Goal: Feedback & Contribution: Contribute content

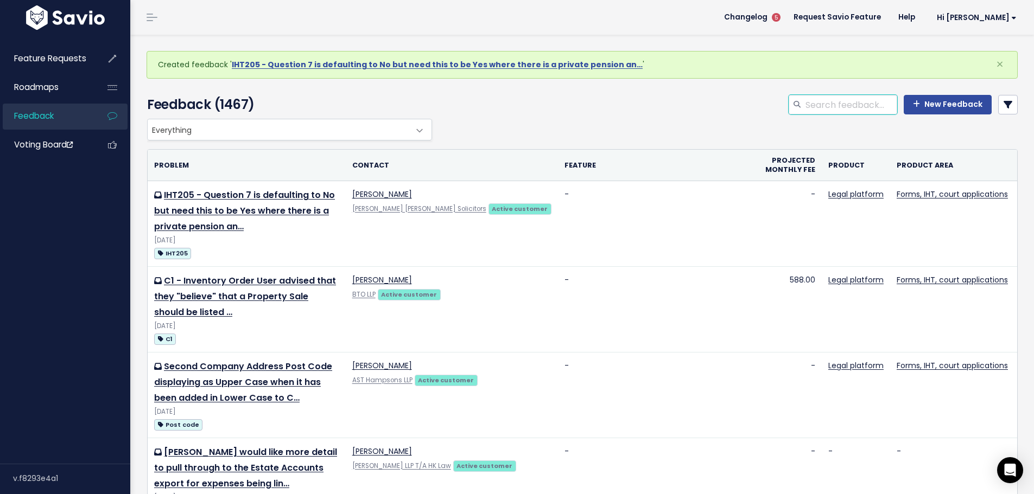
click at [848, 104] on input "search" at bounding box center [850, 105] width 93 height 20
type input "c1 mortgage"
click at [1003, 107] on icon at bounding box center [1007, 104] width 9 height 9
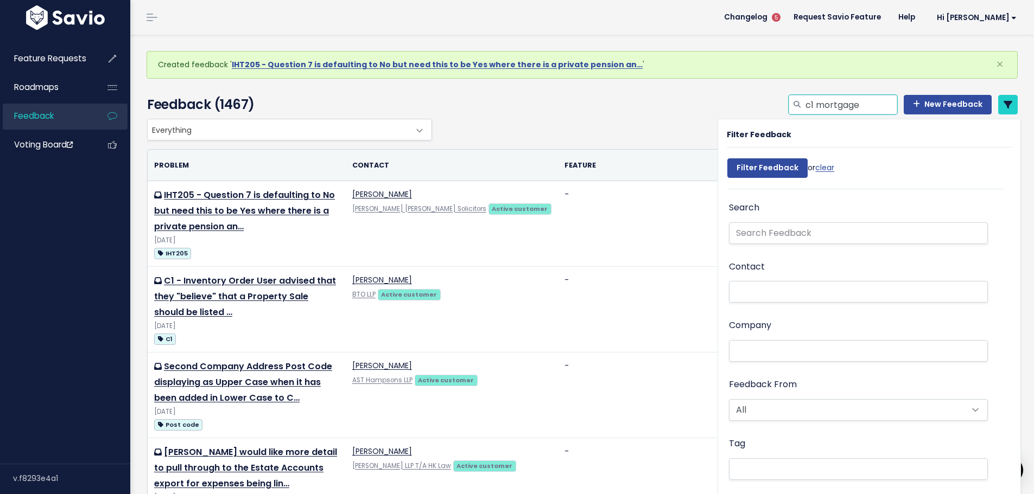
drag, startPoint x: 836, startPoint y: 107, endPoint x: 745, endPoint y: 118, distance: 90.7
click at [745, 118] on div "c1 mortgage New Feedback" at bounding box center [730, 107] width 591 height 24
click at [805, 228] on input "text" at bounding box center [858, 233] width 259 height 22
paste input "c1 mortgage"
type input "c1 mortgage"
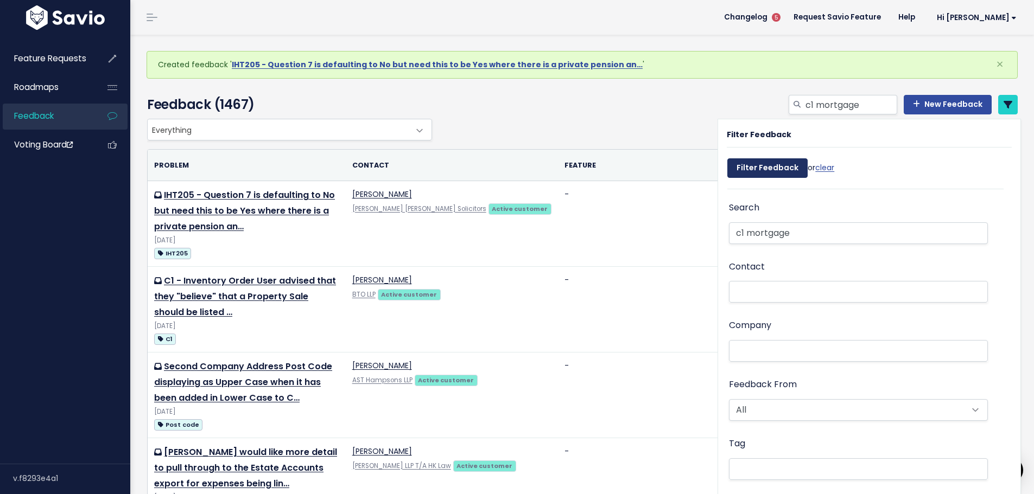
click at [759, 176] on input "Filter Feedback" at bounding box center [767, 168] width 80 height 20
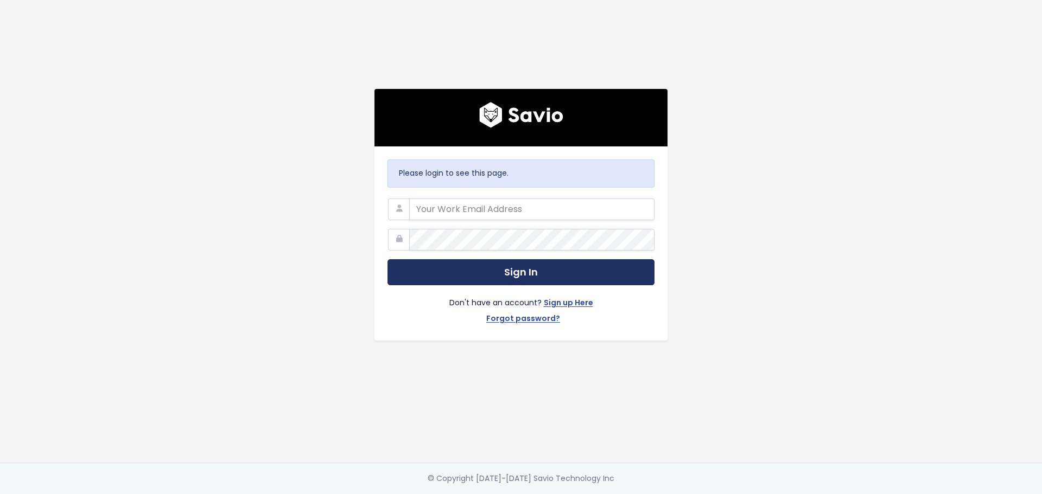
type input "linda.brown@exizent.com"
click at [531, 270] on button "Sign In" at bounding box center [520, 272] width 267 height 27
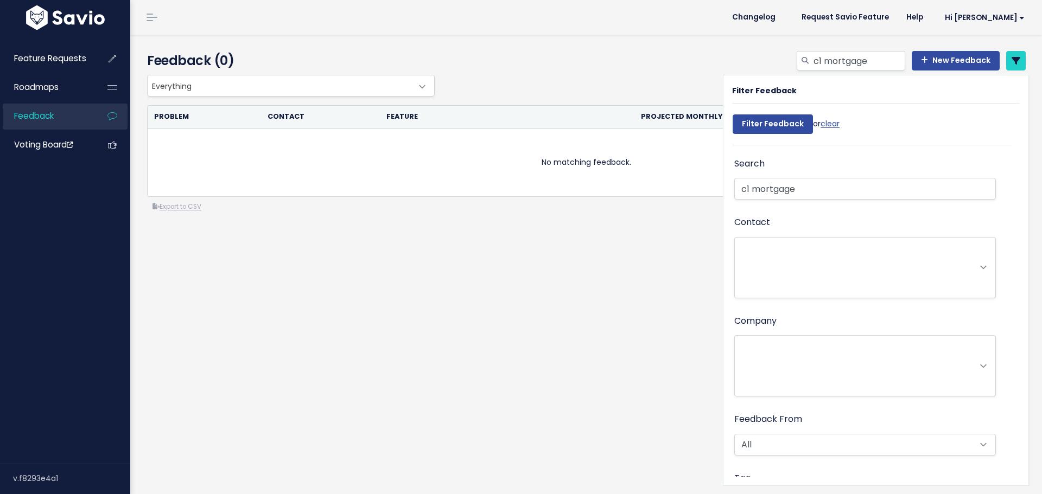
select select
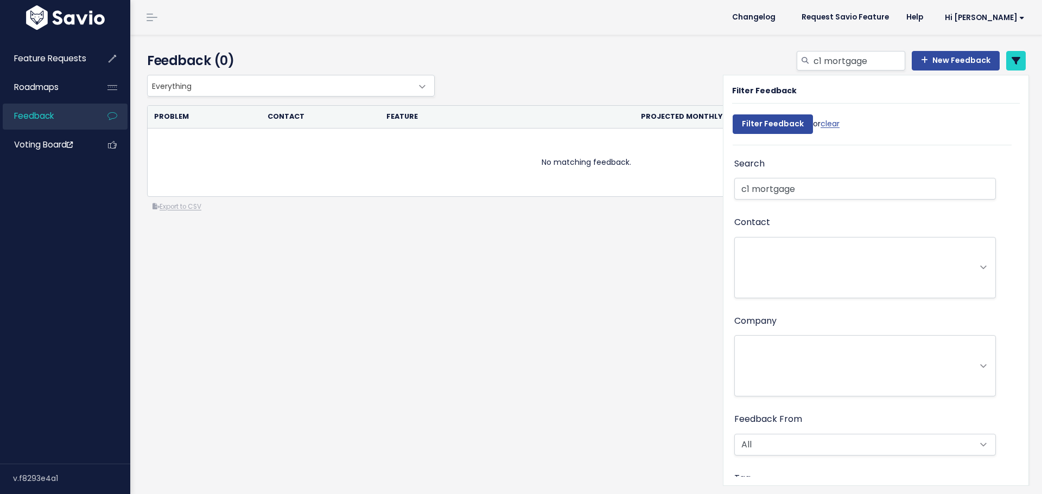
select select
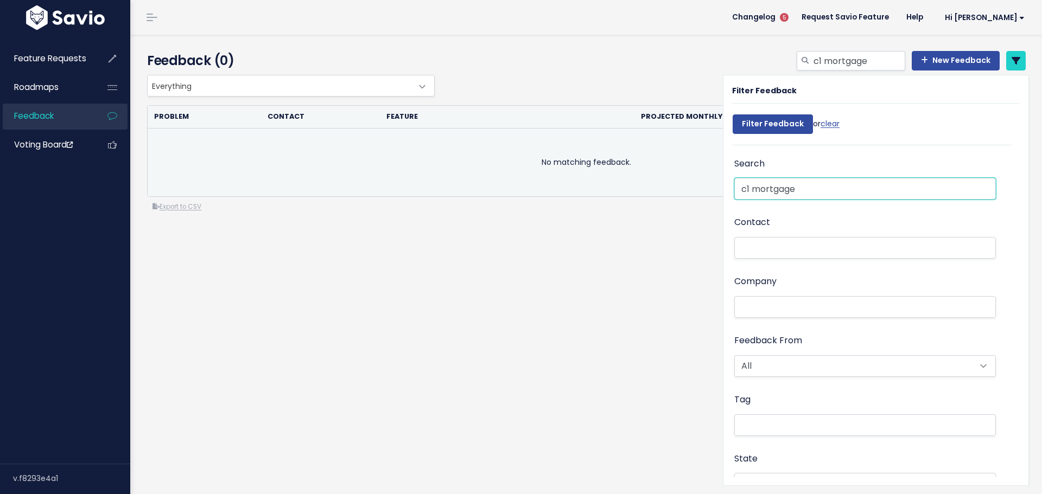
drag, startPoint x: 769, startPoint y: 193, endPoint x: 699, endPoint y: 193, distance: 69.4
click at [700, 193] on div "Everything Any Product: Any Product Area Any Product: No Product Area No Produc…" at bounding box center [588, 187] width 900 height 225
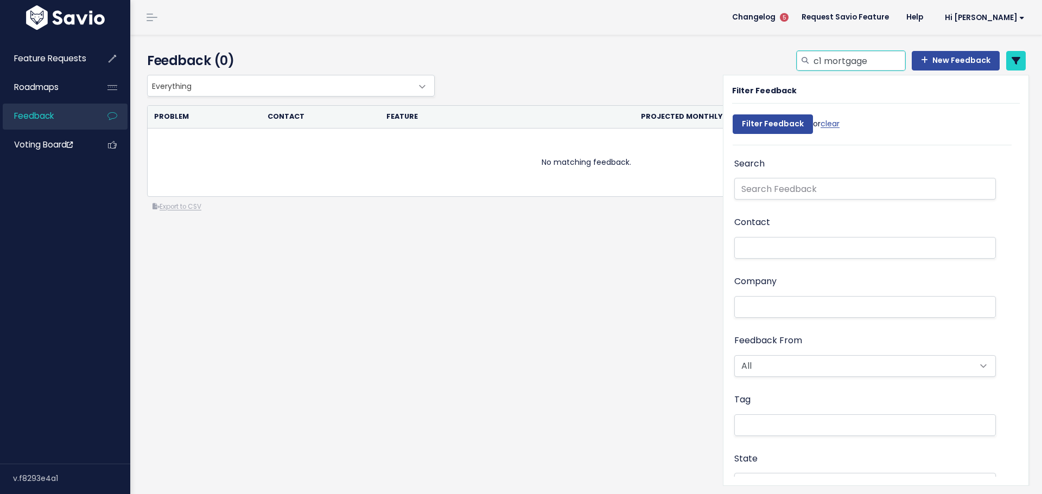
drag, startPoint x: 865, startPoint y: 58, endPoint x: 766, endPoint y: 56, distance: 99.3
click at [767, 56] on div "c1 mortgage New Feedback" at bounding box center [735, 63] width 597 height 24
click at [939, 58] on link "New Feedback" at bounding box center [956, 61] width 88 height 20
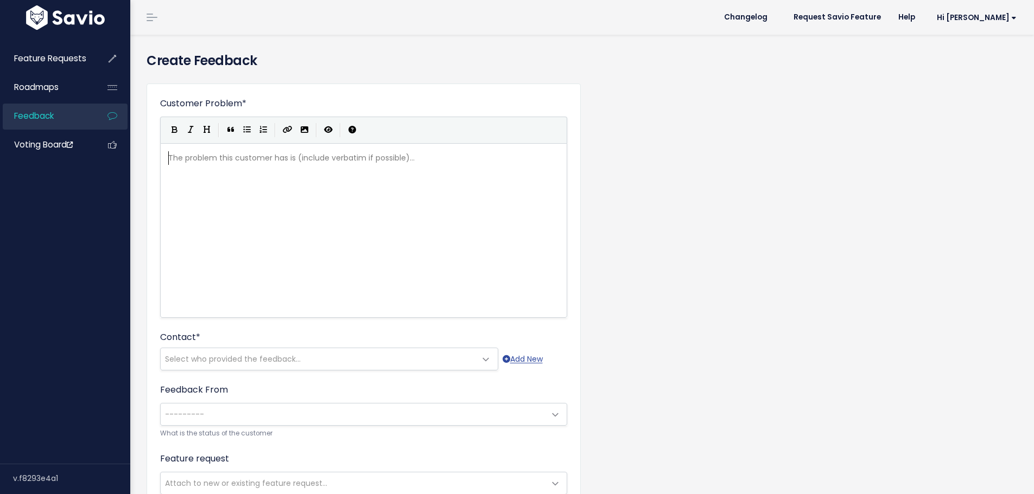
scroll to position [1, 0]
type textarea "C1 - Morgage"
type textarea "tage Va"
type textarea "value bein"
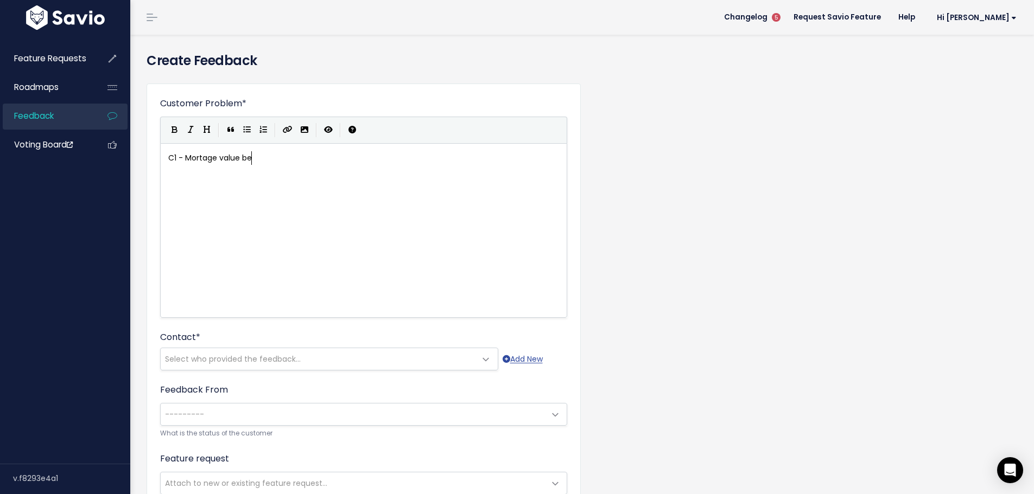
type textarea "t"
type textarea "to be included on C1 inventory"
type textarea ", column 4"
type textarea "User from K"
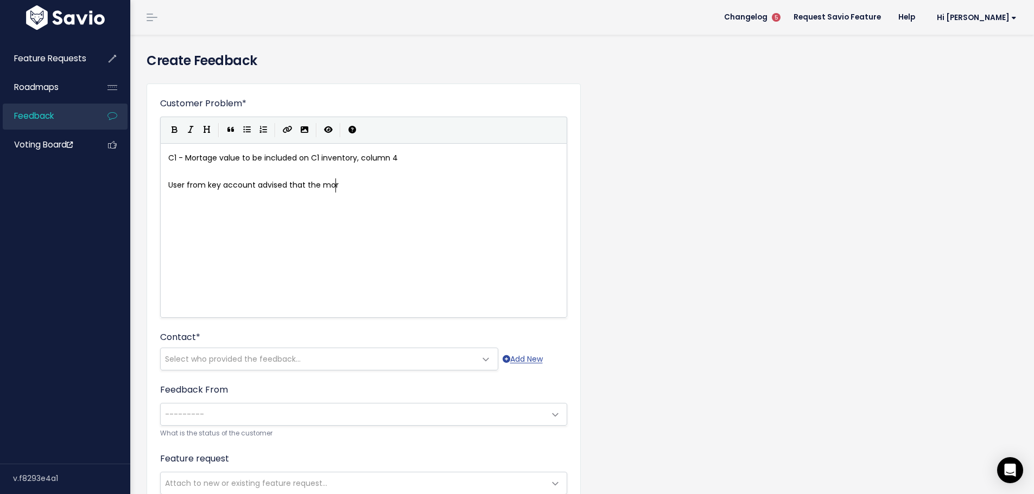
type textarea "key account advised that the morg"
type textarea "tage"
type textarea "gage forf"
type textarea "a"
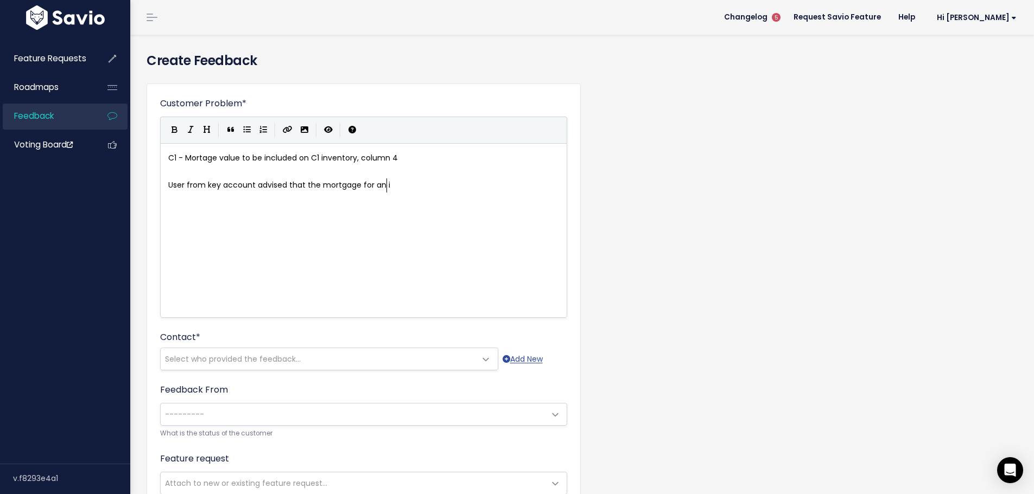
type textarea "n intg"
type textarea "herita"
type textarea "ed property should be included in the 4th column (right hand column) of the C1 …"
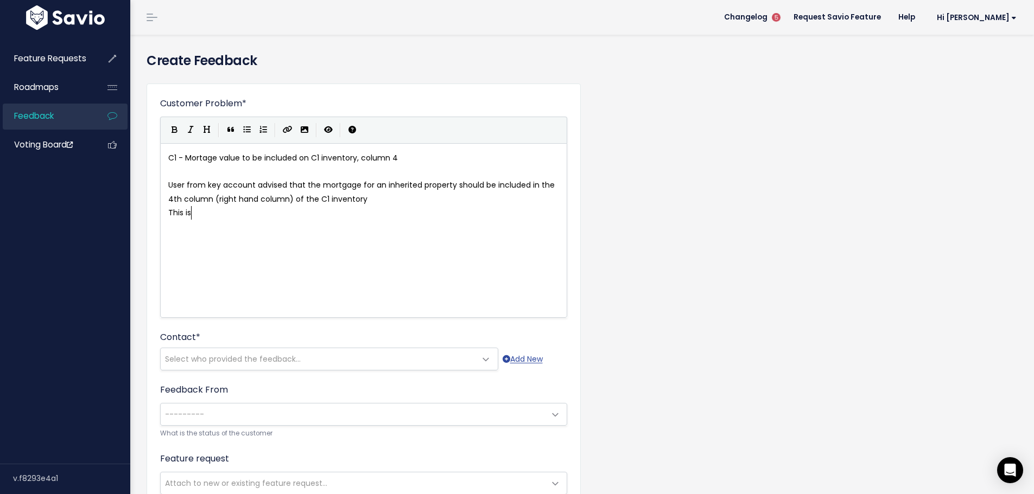
scroll to position [4, 24]
type textarea "This is as per notes on"
type textarea "C3e"
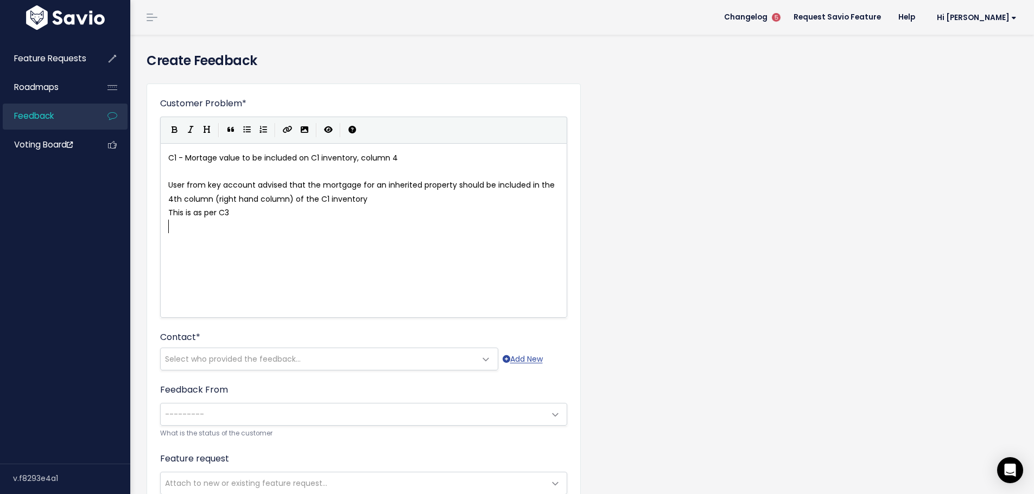
click at [221, 211] on span "This is as per C3" at bounding box center [198, 212] width 61 height 11
type textarea "tghe"
type textarea "he guidance notes for the C1"
drag, startPoint x: 202, startPoint y: 214, endPoint x: 330, endPoint y: 214, distance: 128.6
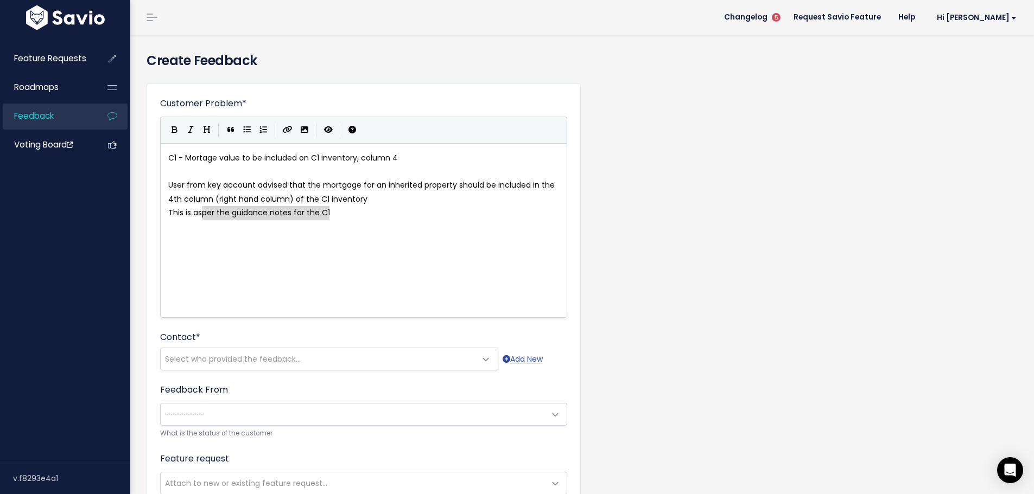
type textarea "per the guidance notes for the C1"
drag, startPoint x: 220, startPoint y: 213, endPoint x: 331, endPoint y: 212, distance: 111.2
click at [291, 129] on icon "Create Link" at bounding box center [288, 130] width 10 height 8
type textarea "​the guidance notes for the C1"
drag, startPoint x: 284, startPoint y: 213, endPoint x: 225, endPoint y: 240, distance: 65.1
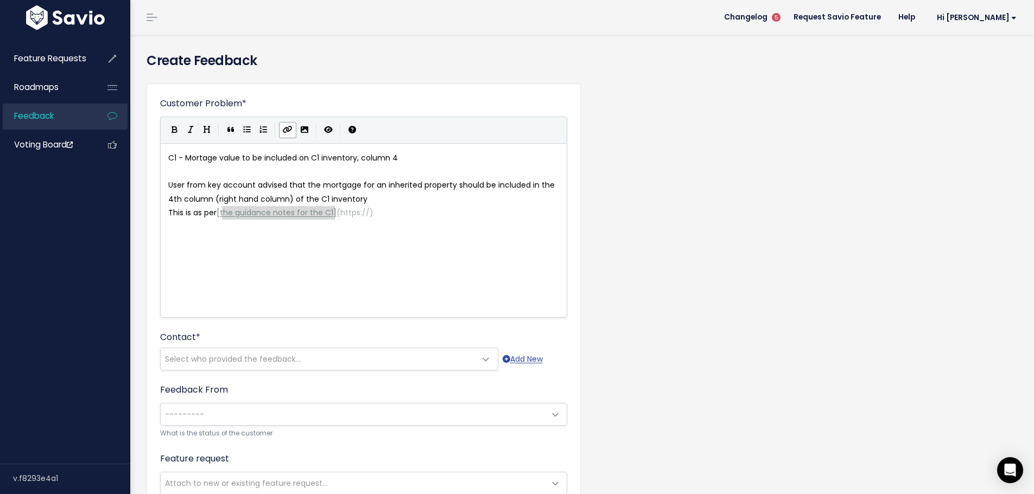
click at [225, 240] on div "x C1 - Mortage value to be included on C1 inventory, column 4 ​ User from key a…" at bounding box center [377, 244] width 422 height 190
click at [341, 213] on span "https://" at bounding box center [354, 212] width 29 height 11
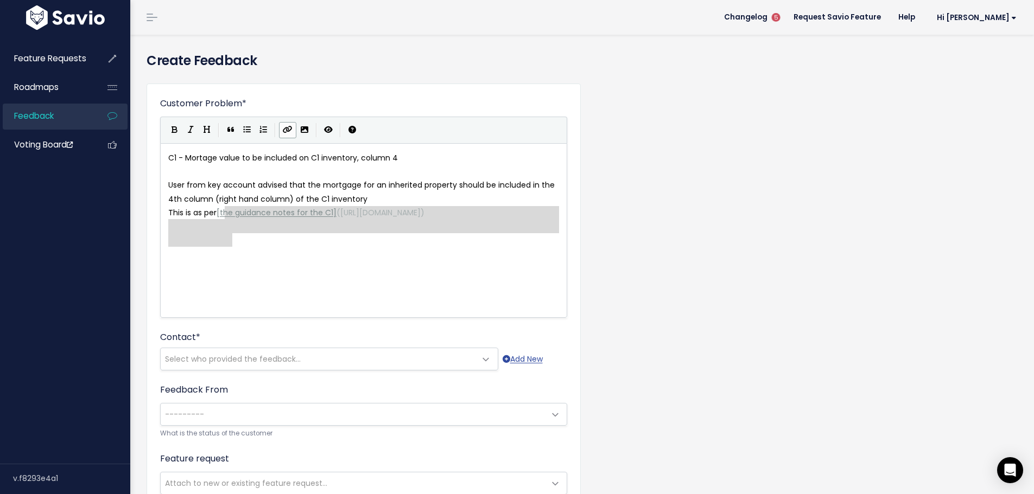
type textarea "the guidance notes for the C1 ](https://assets.publishing.service.gov.uk/media/…"
drag, startPoint x: 255, startPoint y: 243, endPoint x: 223, endPoint y: 214, distance: 42.7
paste textarea
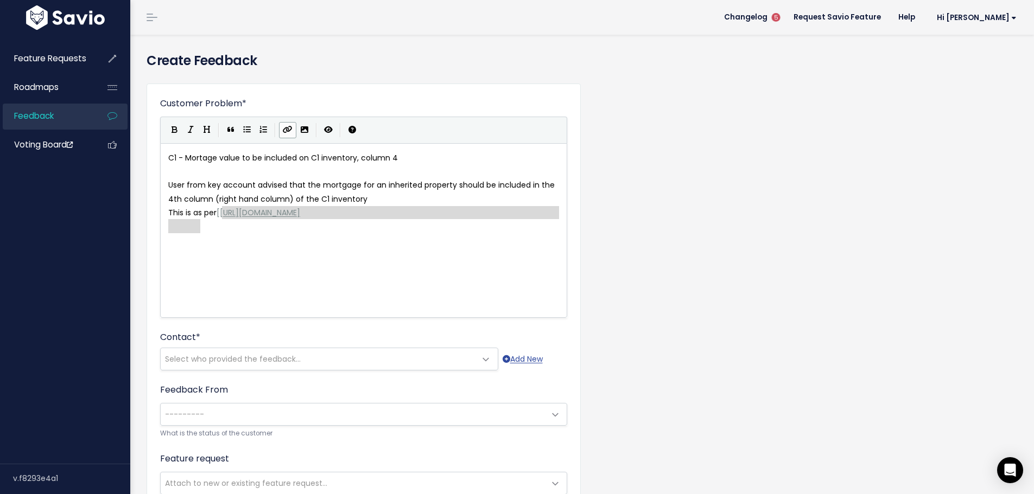
drag, startPoint x: 222, startPoint y: 214, endPoint x: 222, endPoint y: 220, distance: 5.5
click at [284, 129] on icon "Create Link" at bounding box center [288, 130] width 10 height 8
type textarea "[https://assets.publishing.service.gov.uk/media/65a00a273308d2000d1fbe85/C32006…"
click at [229, 233] on pre "​" at bounding box center [367, 227] width 403 height 14
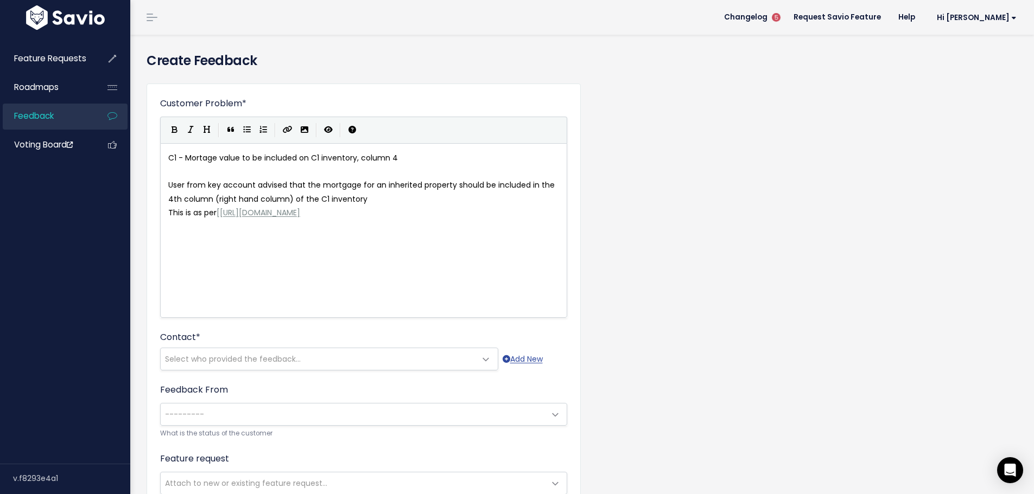
click at [216, 213] on span "This is as per [ https://assets.publishing.service.gov.uk/media/65a00a273308d20…" at bounding box center [234, 212] width 132 height 11
type textarea "the guidance notes for complete"
type textarea "ion of the C1"
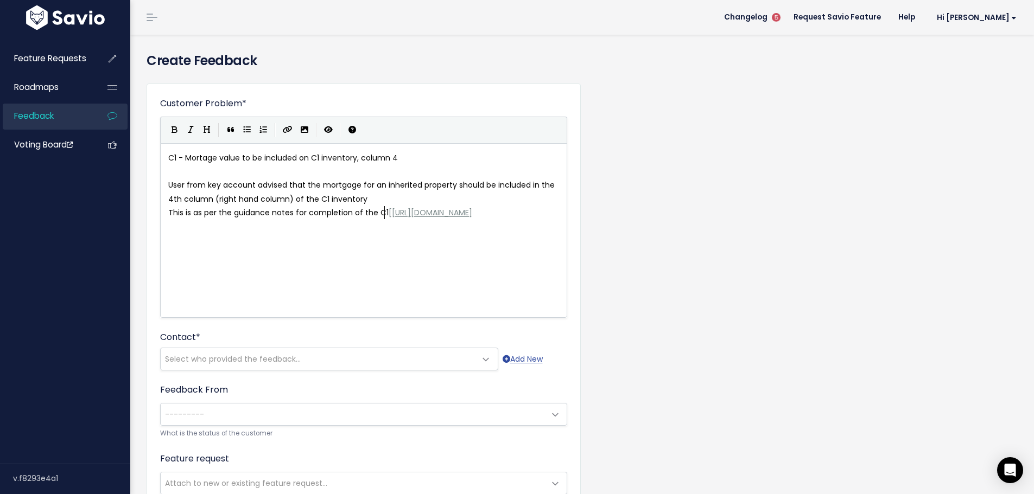
click at [543, 220] on pre "This is as per the guidance notes for completion of the C1 [ https://assets.pub…" at bounding box center [367, 213] width 403 height 14
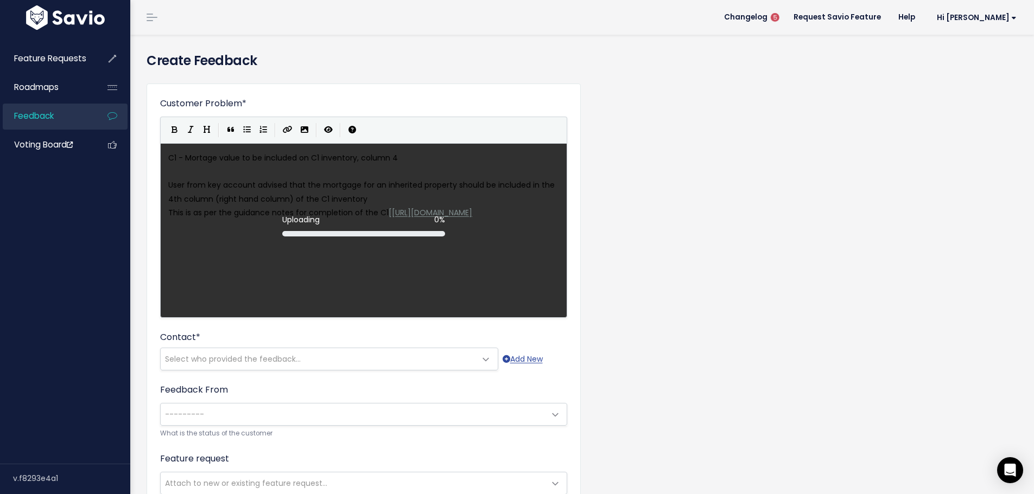
scroll to position [4, 1]
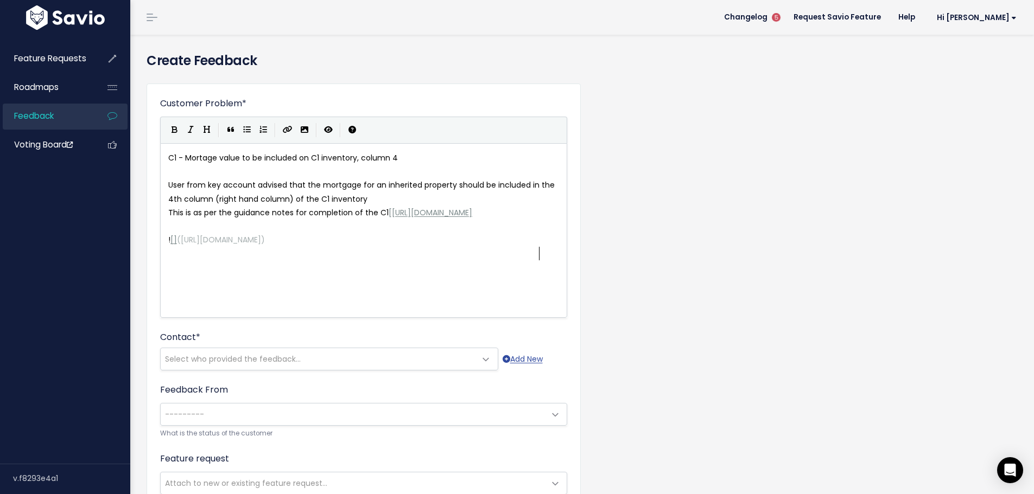
click at [377, 198] on pre "User from key account advised that the mortgage for an inherited property shoul…" at bounding box center [367, 192] width 403 height 27
click at [544, 247] on pre "! [] ( https://www.savio.io/app/serve-uploaded-mde-image/mde-uploads/1129/6F95_…" at bounding box center [367, 240] width 403 height 14
type textarea "E"
type textarea "User confirm"
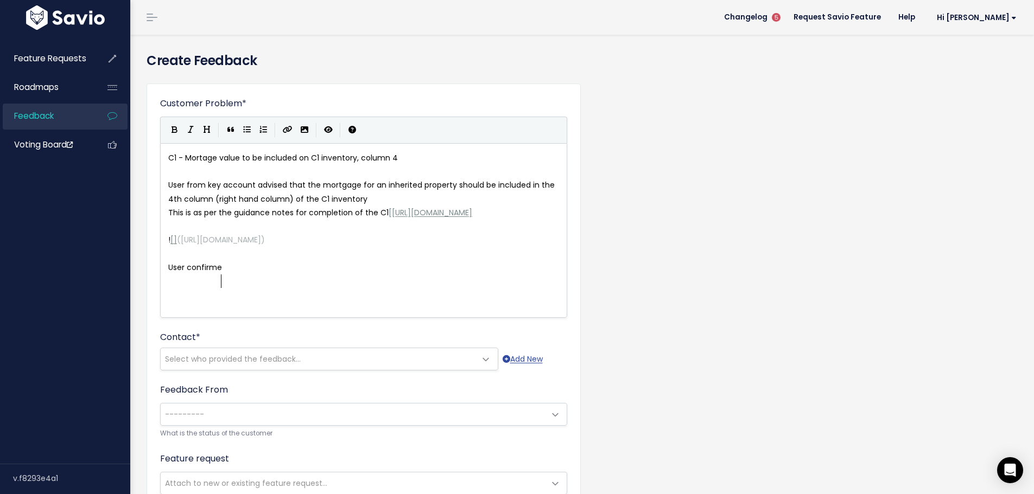
type textarea "ed t"
type textarea "she has not had a rejection from the Courts"
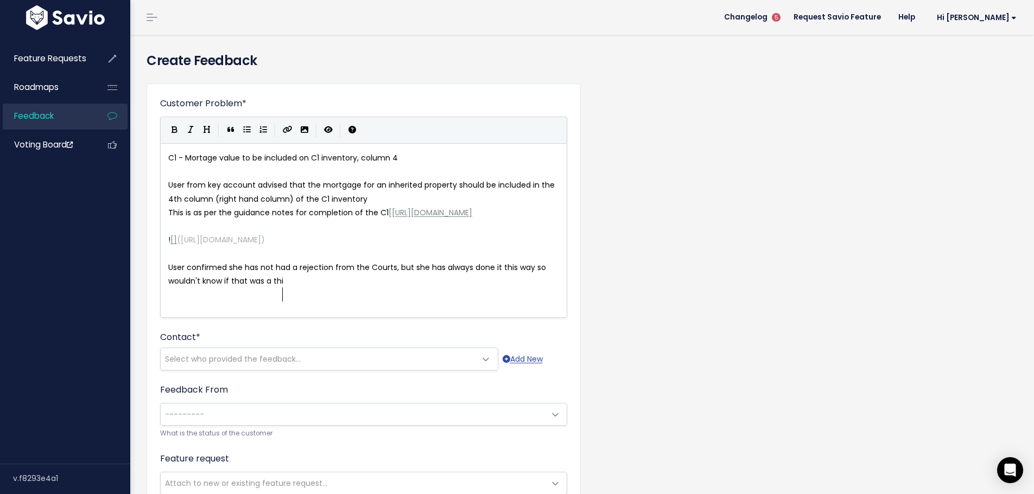
type textarea ", but she has always done it this way so wouldn't know if that was a thing"
drag, startPoint x: 471, startPoint y: 283, endPoint x: 474, endPoint y: 289, distance: 6.6
type textarea ""adde"
type textarea "ed the mort"
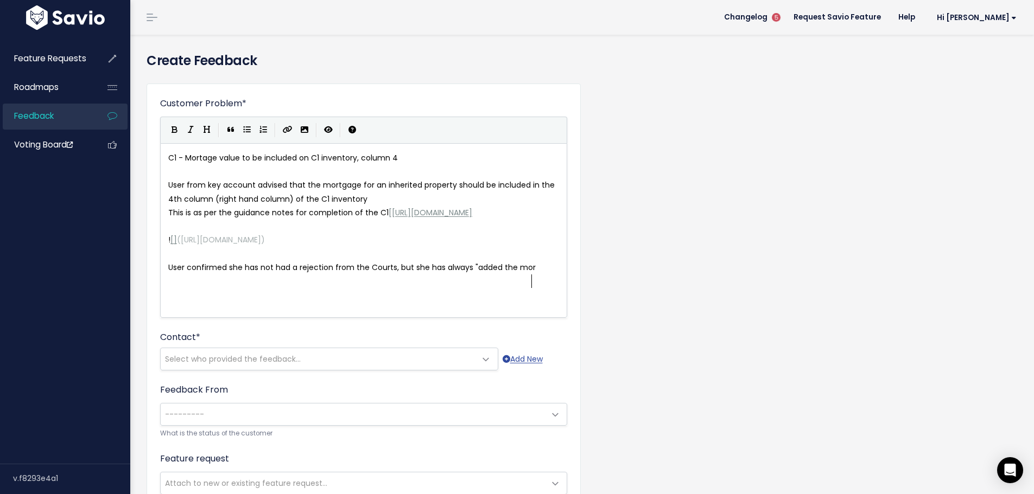
scroll to position [4, 44]
type textarea "net"
type textarea "added the net value of the property and"
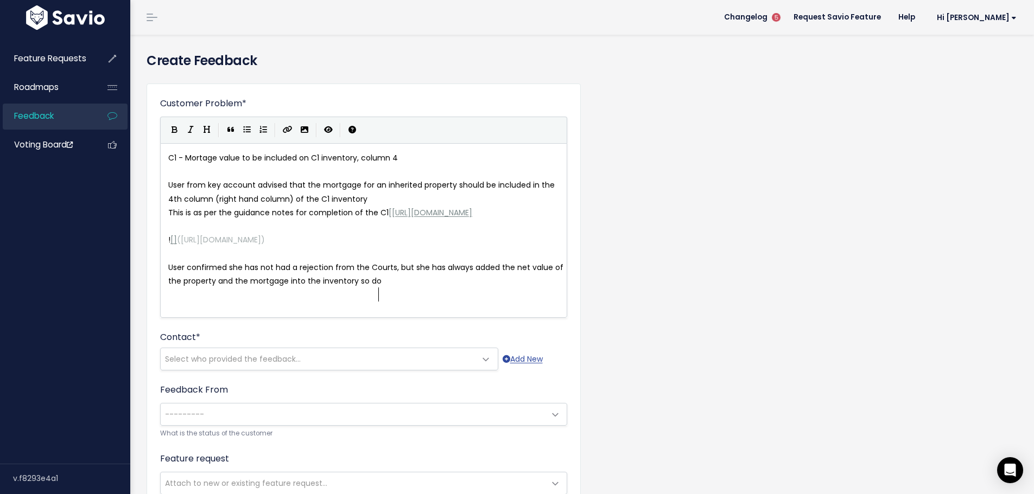
type textarea "and the mortgage into the inventory so doe"
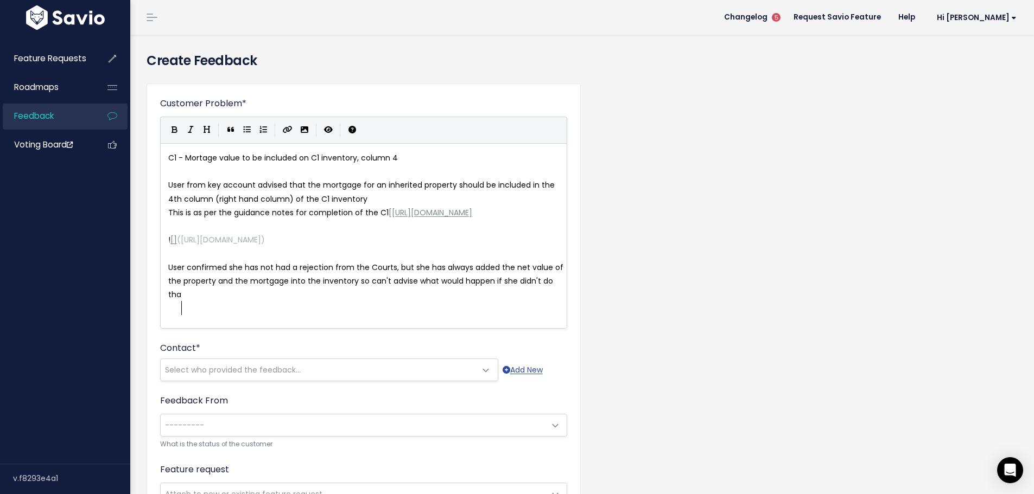
scroll to position [4, 200]
type textarea "can't advise what would happen if she didn't do that"
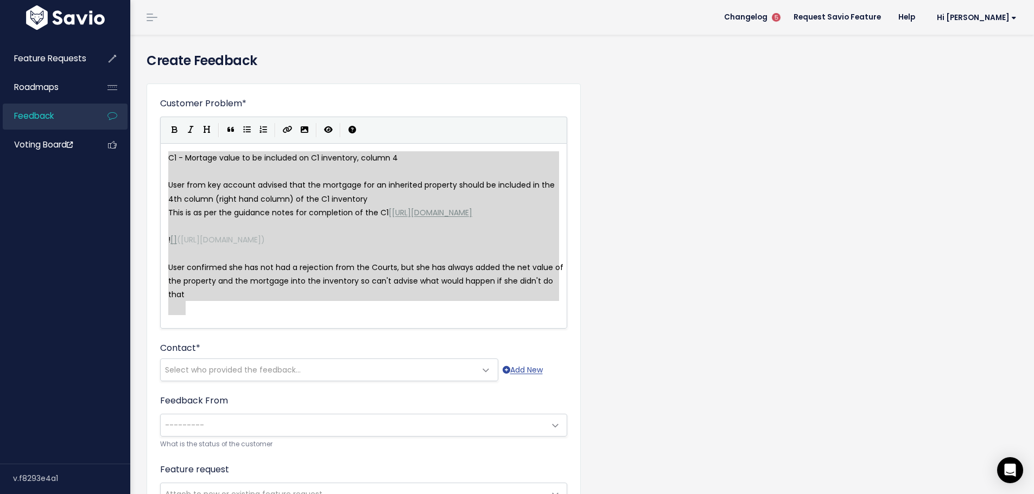
drag, startPoint x: 187, startPoint y: 298, endPoint x: 145, endPoint y: 158, distance: 146.1
click at [246, 132] on icon "Generic List" at bounding box center [247, 130] width 8 height 8
type textarea "* * User from key account advised that the mortgage for an inherited property s…"
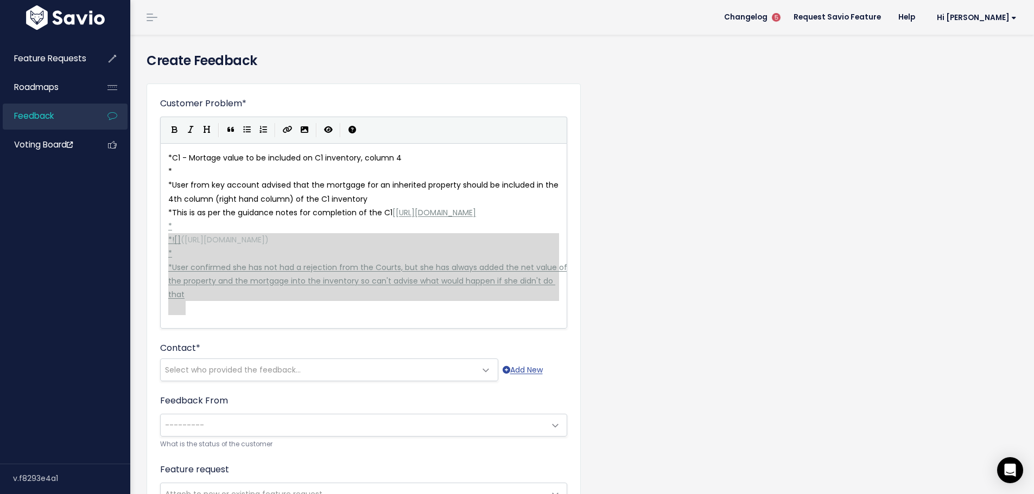
drag, startPoint x: 205, startPoint y: 308, endPoint x: 164, endPoint y: 241, distance: 78.4
click at [289, 131] on icon "Create Link" at bounding box center [288, 130] width 10 height 8
type textarea "[* * ![](https://www.savio.io/app/serve-uploaded-mde-image/mde-uploads/1129/6F9…"
click at [228, 315] on pre "​" at bounding box center [367, 309] width 403 height 14
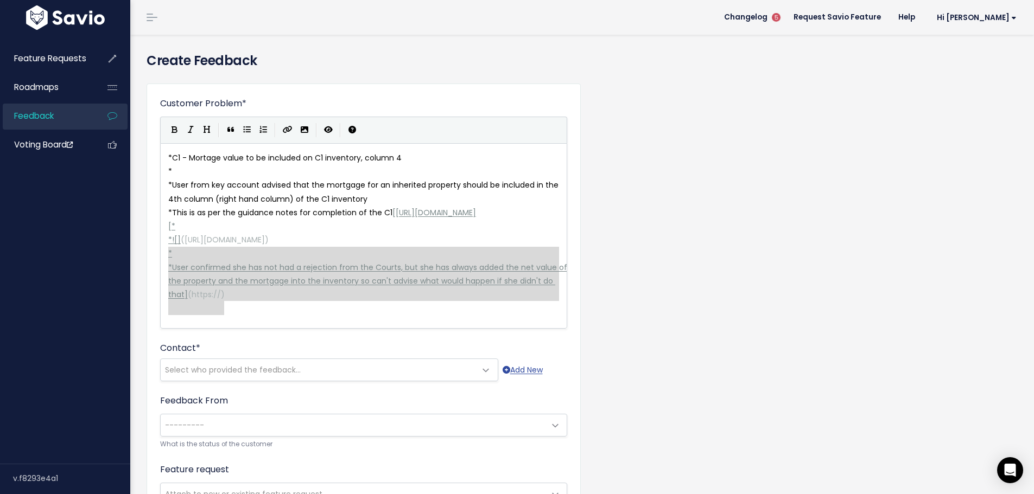
type textarea "[* * ![](https://www.savio.io/app/serve-uploaded-mde-image/mde-uploads/1129/6F9…"
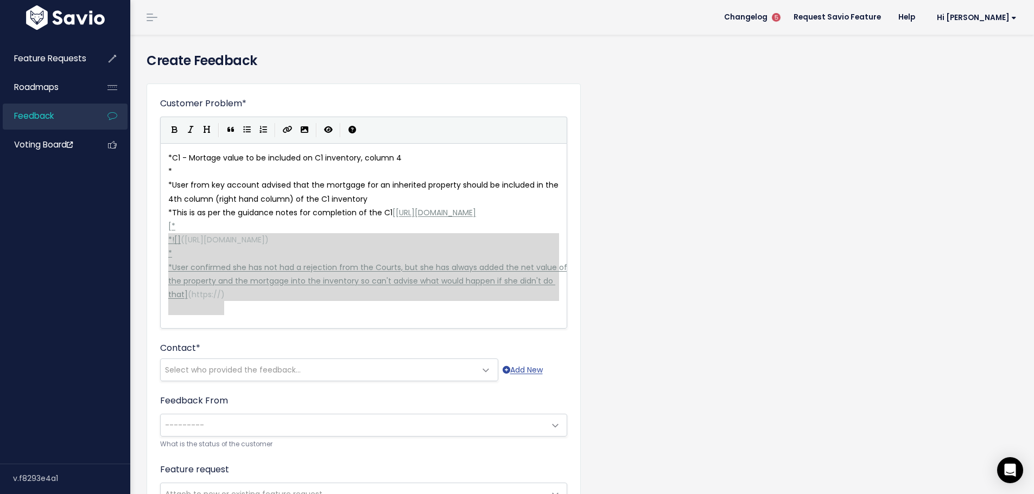
drag, startPoint x: 243, startPoint y: 312, endPoint x: 160, endPoint y: 240, distance: 110.4
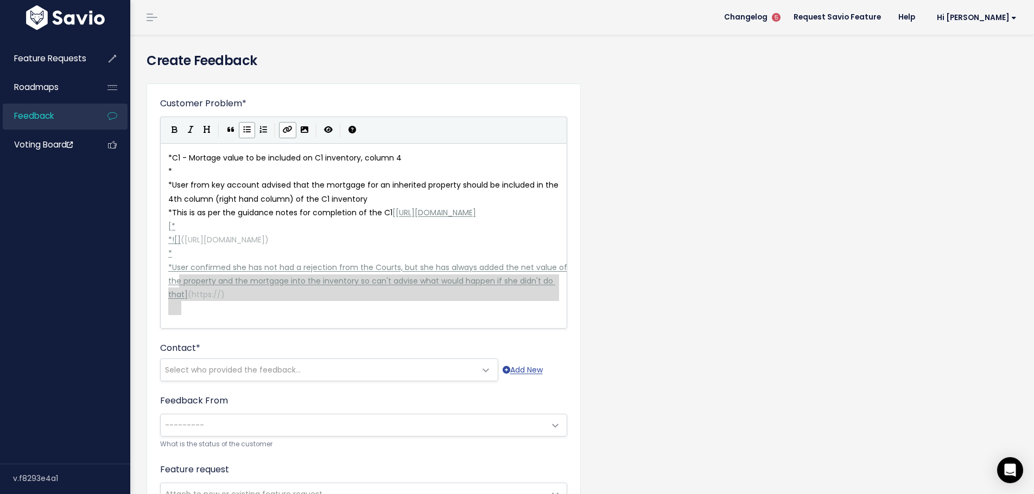
type textarea "User confirmed she has not had a rejection from the Courts, but she has always …"
drag, startPoint x: 182, startPoint y: 308, endPoint x: 176, endPoint y: 282, distance: 26.7
click at [406, 205] on pre "* User from key account advised that the mortgage for an inherited property sho…" at bounding box center [367, 192] width 403 height 27
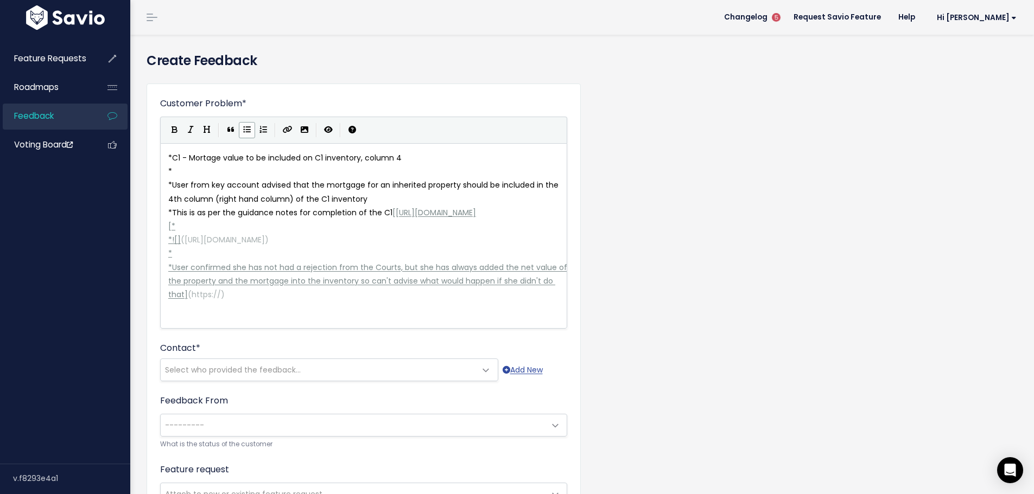
paste textarea "a"
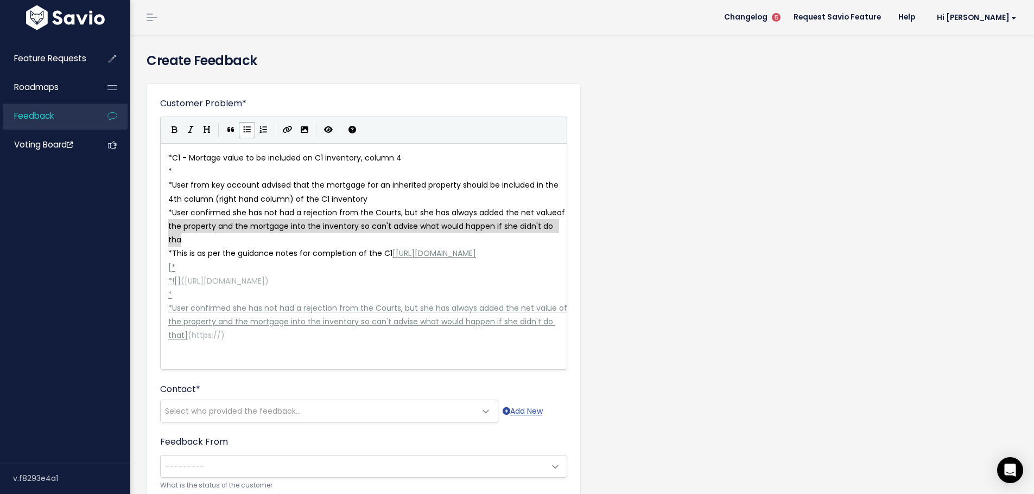
type textarea "* User confirmed she has not had a rejection from the Courts, but she has alway…"
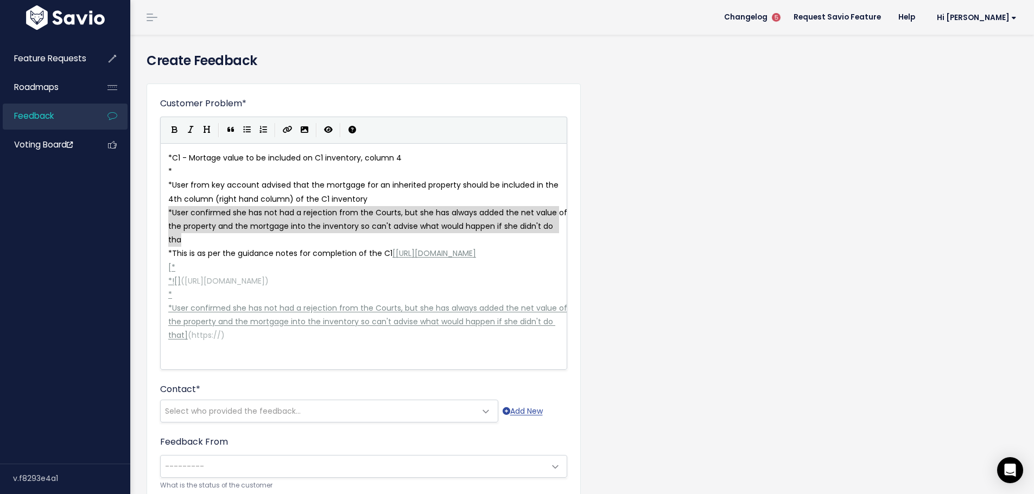
drag, startPoint x: 193, startPoint y: 239, endPoint x: 169, endPoint y: 219, distance: 31.6
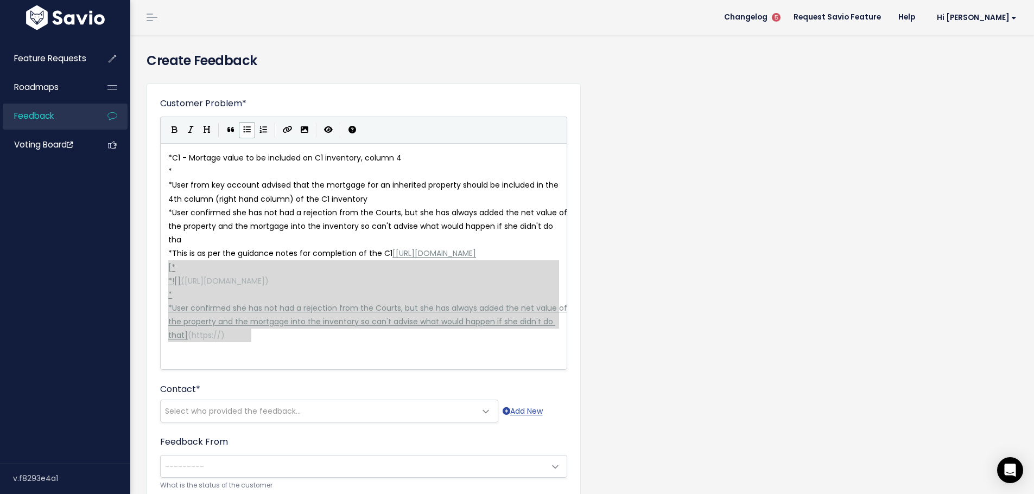
type textarea "[https://assets.publishing.service.gov.uk/media/65a00a273308d2000d1fbe85/C32006…"
drag, startPoint x: 166, startPoint y: 269, endPoint x: 253, endPoint y: 343, distance: 114.3
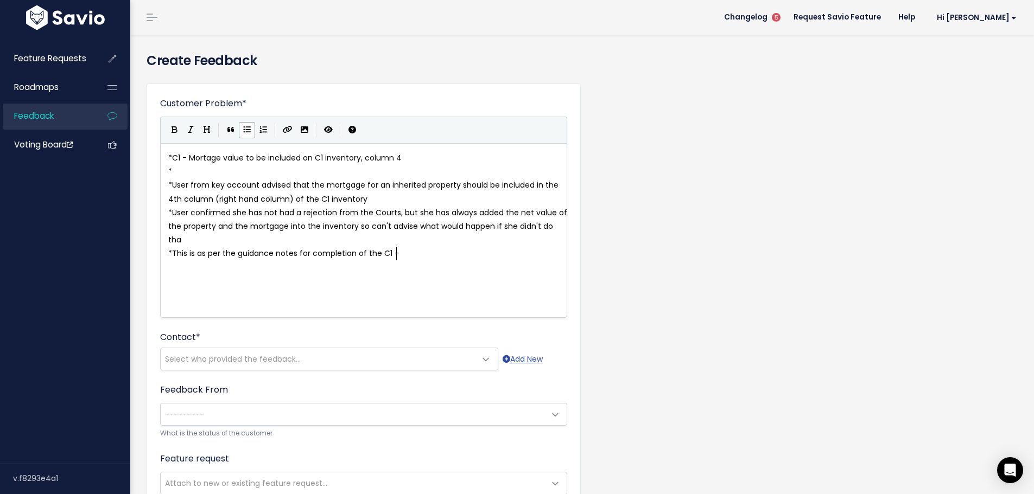
scroll to position [4, 6]
type textarea "-"
click at [238, 176] on pre "*" at bounding box center [367, 172] width 403 height 14
type textarea "* C1 - Mortage value to be included on C1 inventory, column 4"
drag, startPoint x: 419, startPoint y: 157, endPoint x: 156, endPoint y: 157, distance: 263.7
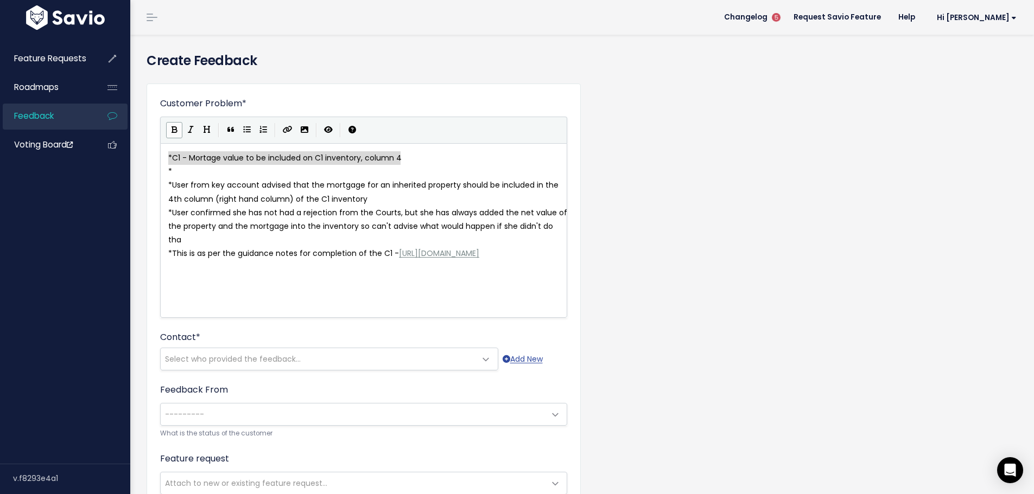
click at [174, 132] on icon "Bold" at bounding box center [174, 130] width 6 height 8
click at [172, 171] on span "*" at bounding box center [170, 171] width 4 height 11
click at [250, 244] on pre "* User confirmed she has not had a rejection from the Courts, but she has alway…" at bounding box center [367, 226] width 403 height 41
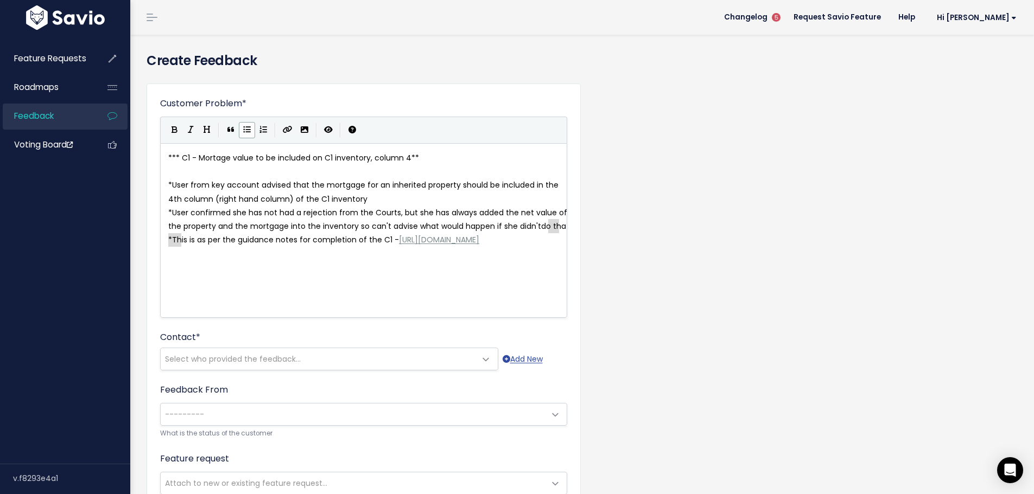
drag, startPoint x: 549, startPoint y: 226, endPoint x: 552, endPoint y: 235, distance: 9.3
type textarea "coimplete"
type textarea "mn"
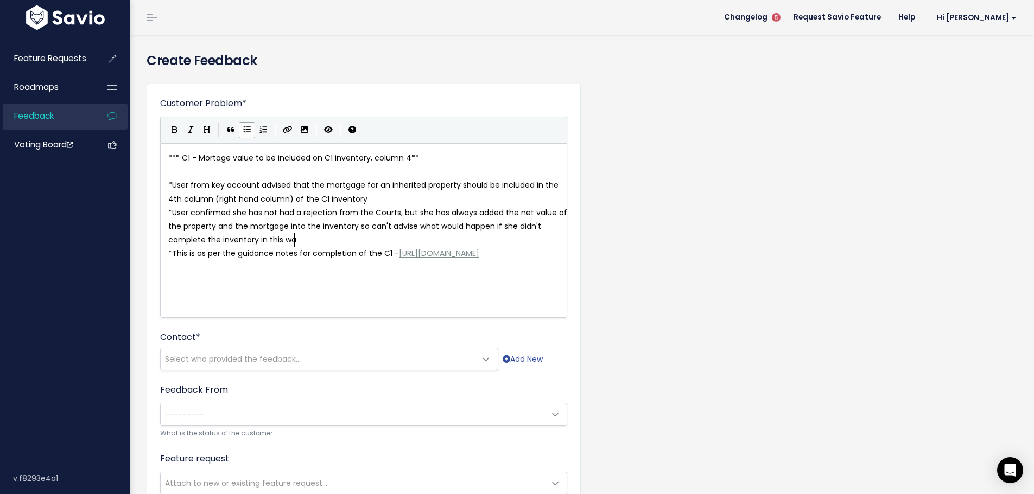
type textarea "plete the inventory in this way"
click at [355, 275] on pre "​" at bounding box center [367, 268] width 403 height 14
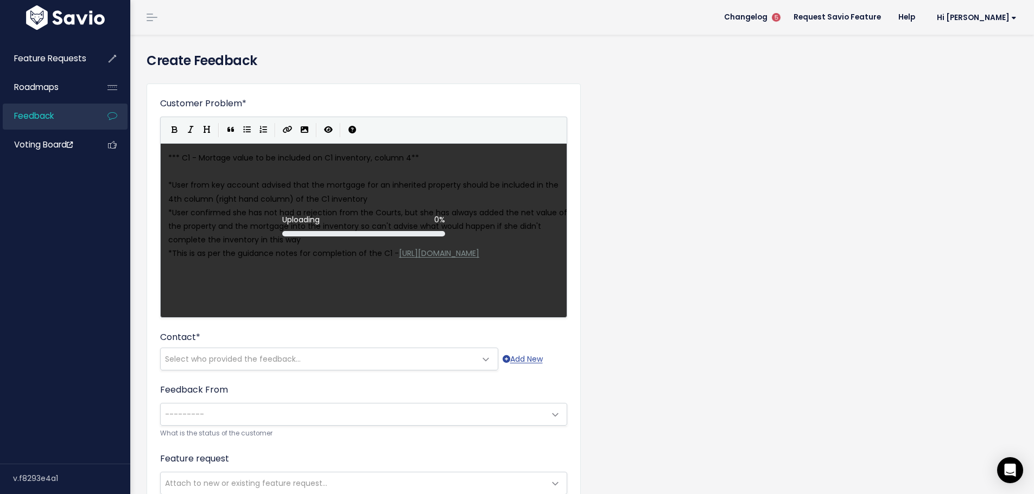
scroll to position [4, 1]
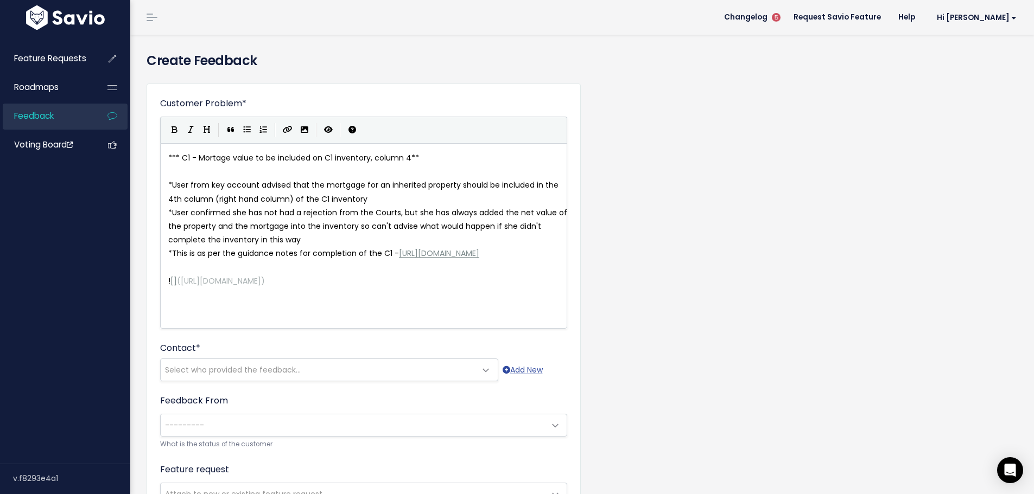
type textarea "U"
type textarea "User can detache"
type textarea "to resolve - advise"
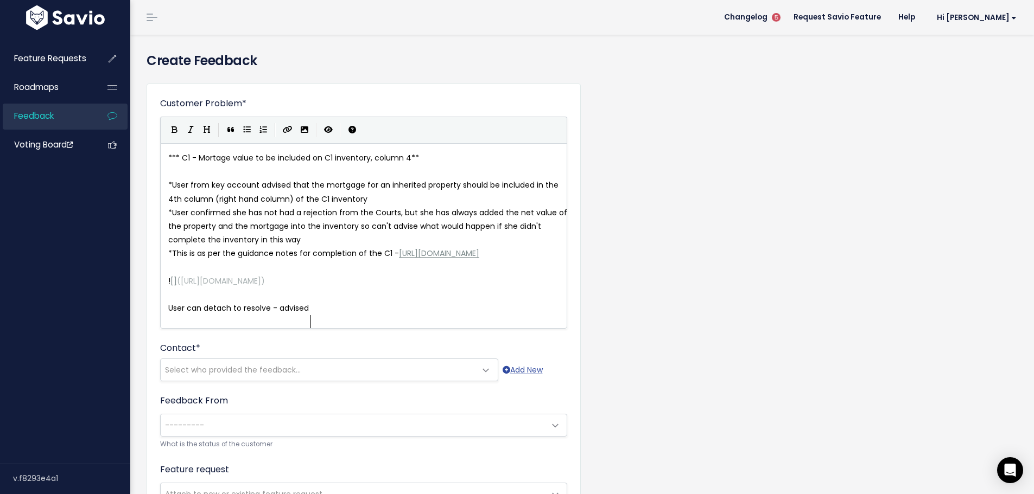
type textarea "d I"
type textarea "and edit as needed to resolve"
click at [264, 375] on span "Select who provided the feedback..." at bounding box center [233, 370] width 136 height 11
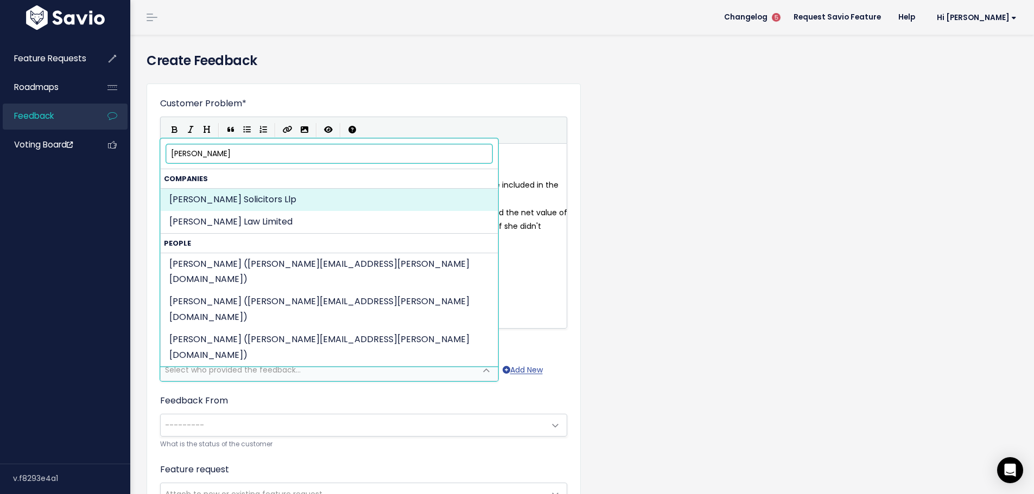
drag, startPoint x: 220, startPoint y: 155, endPoint x: 143, endPoint y: 158, distance: 77.7
click at [143, 158] on body "Feature Requests Roadmaps Feedback" at bounding box center [517, 378] width 1034 height 757
paste input ".smith@andersonstrathern.co.uk"
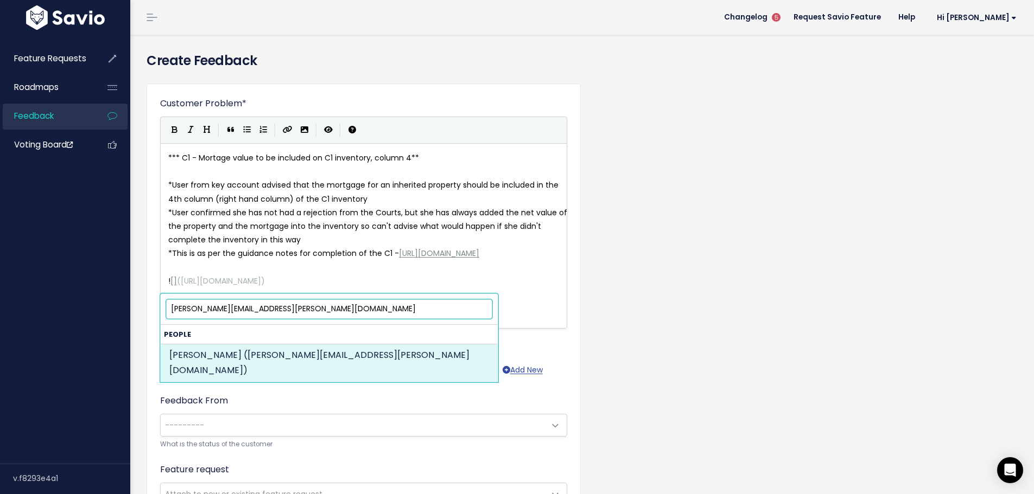
type input "jennifer.smith@andersonstrathern.co.uk"
select select "ACTIVE"
select select "92401935"
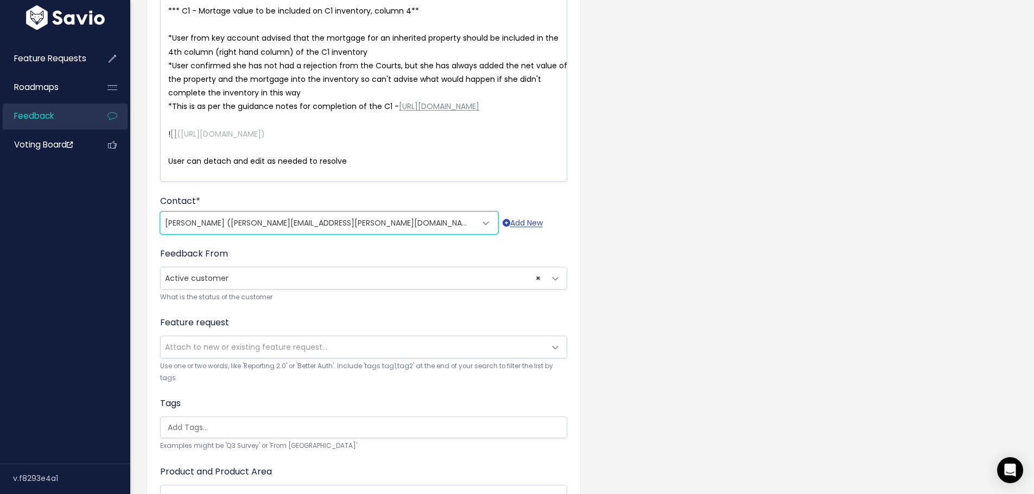
scroll to position [163, 0]
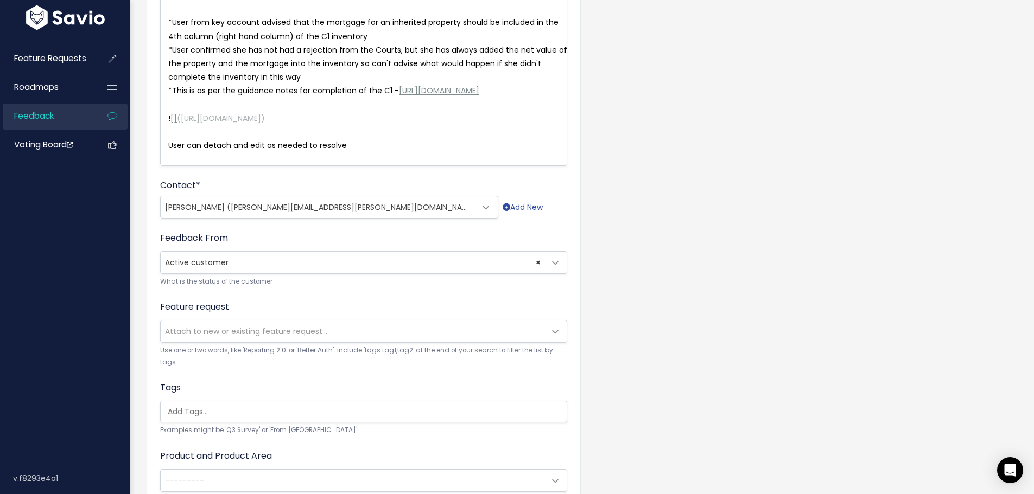
click at [227, 337] on span "Attach to new or existing feature request..." at bounding box center [246, 331] width 162 height 11
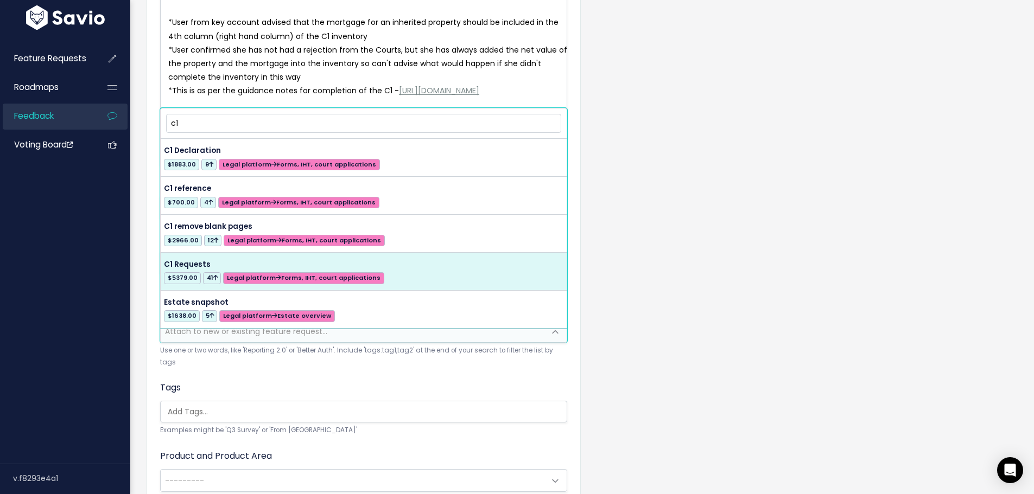
type input "c1"
select select "22587"
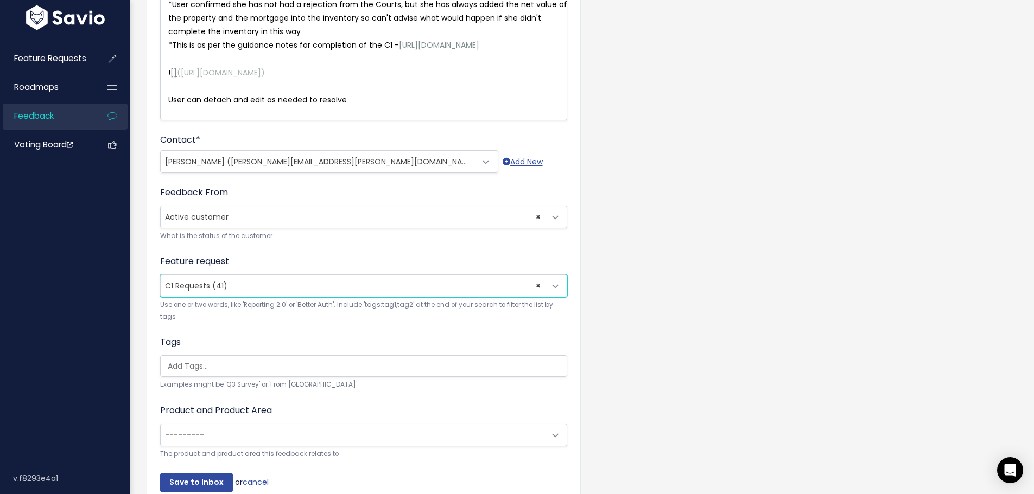
scroll to position [271, 0]
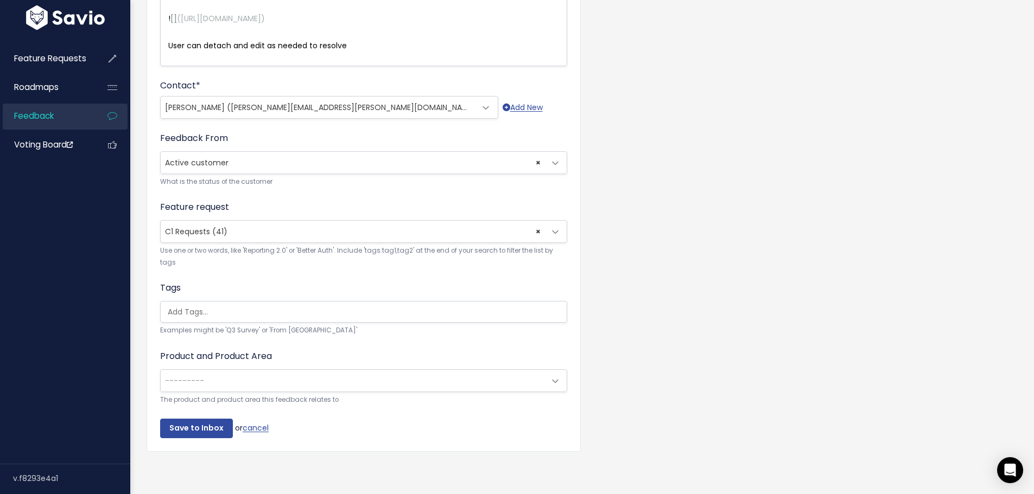
click at [283, 315] on input "search" at bounding box center [366, 312] width 406 height 11
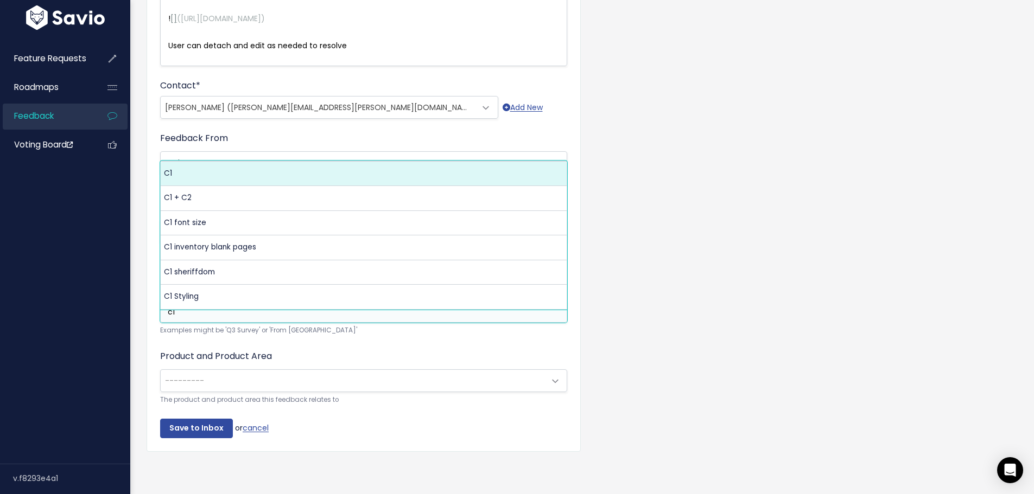
type input "c1"
select select "4738"
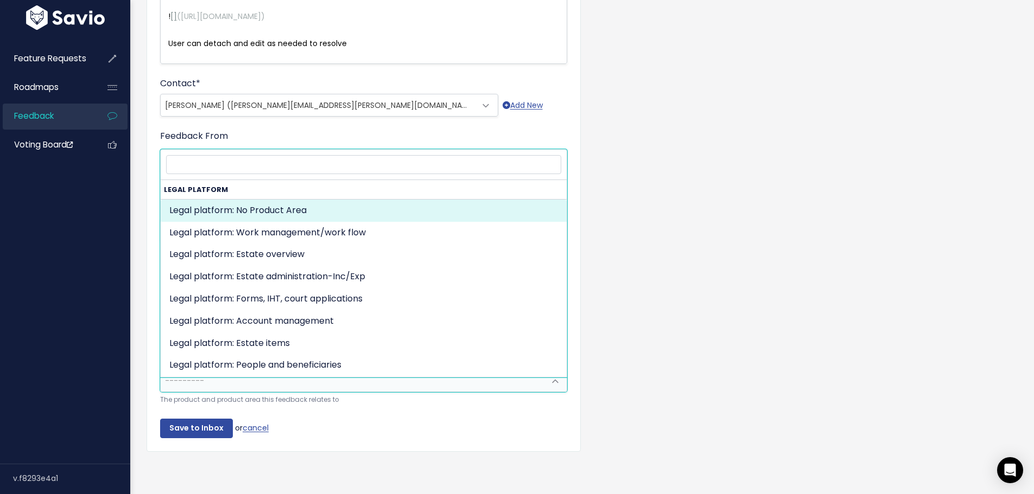
click at [222, 380] on span "---------" at bounding box center [353, 381] width 384 height 22
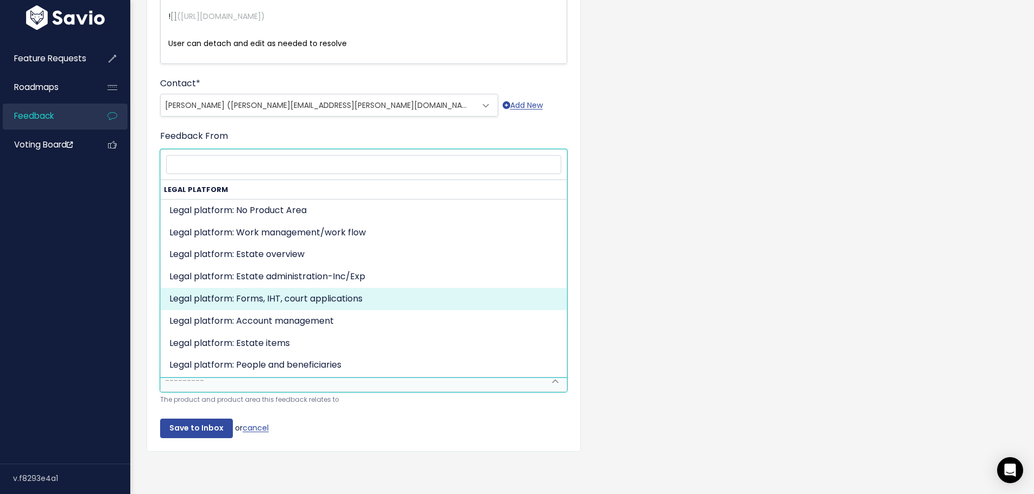
select select "MAIN:ONBOARDING"
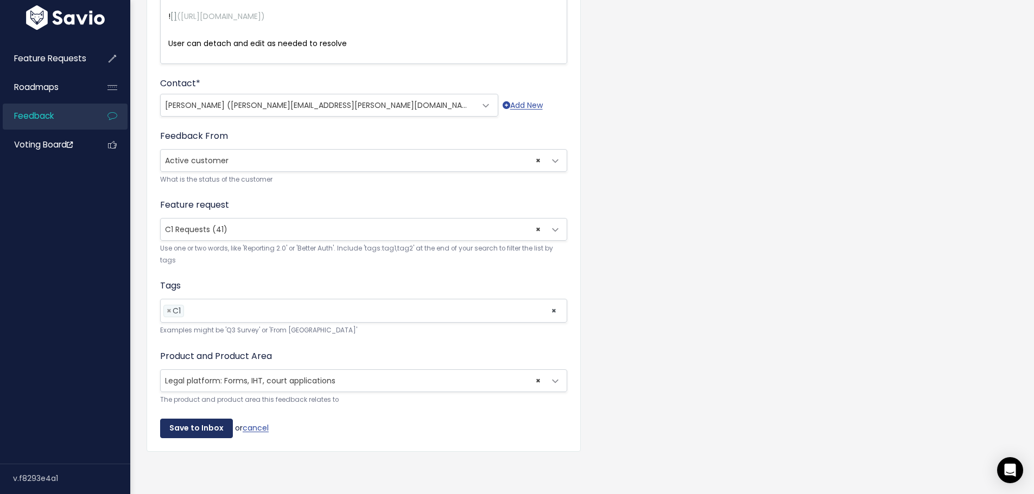
click at [200, 429] on input "Save to Inbox" at bounding box center [196, 429] width 73 height 20
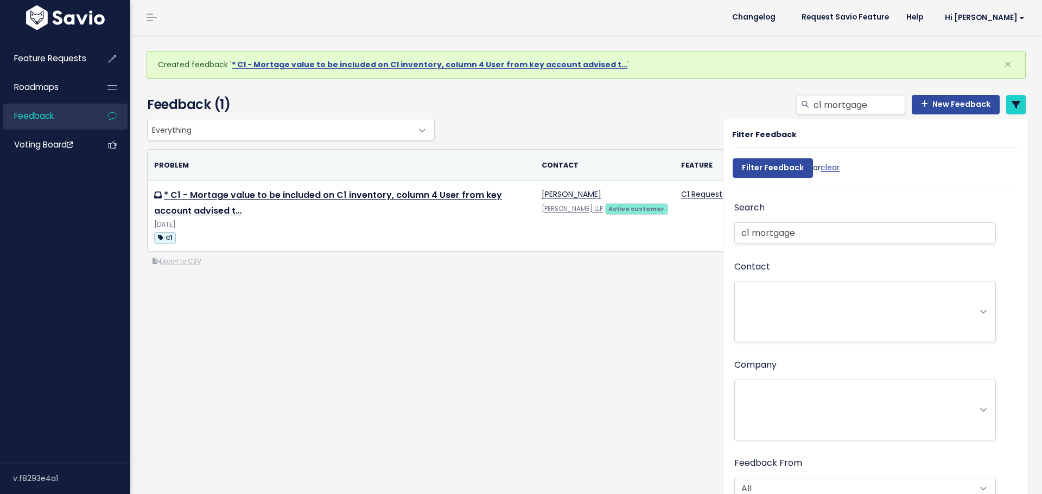
select select
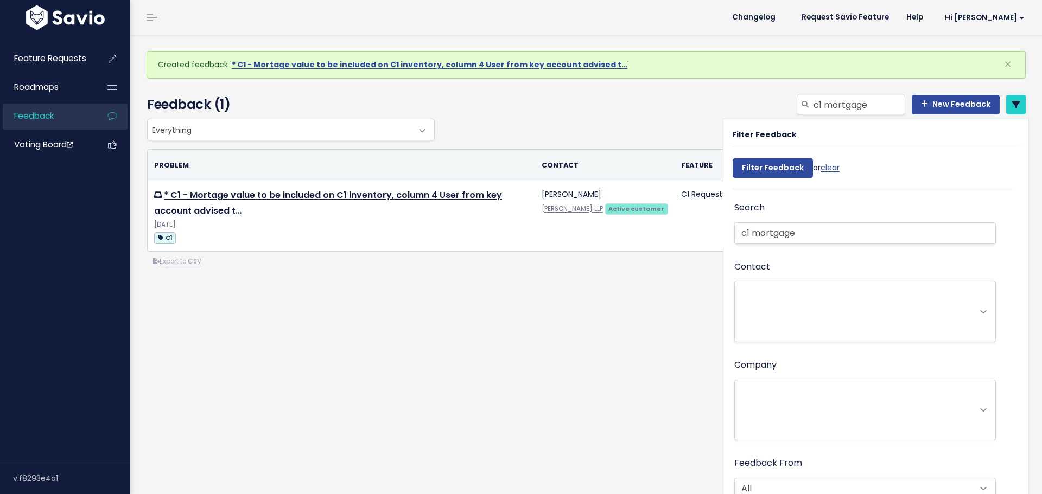
select select
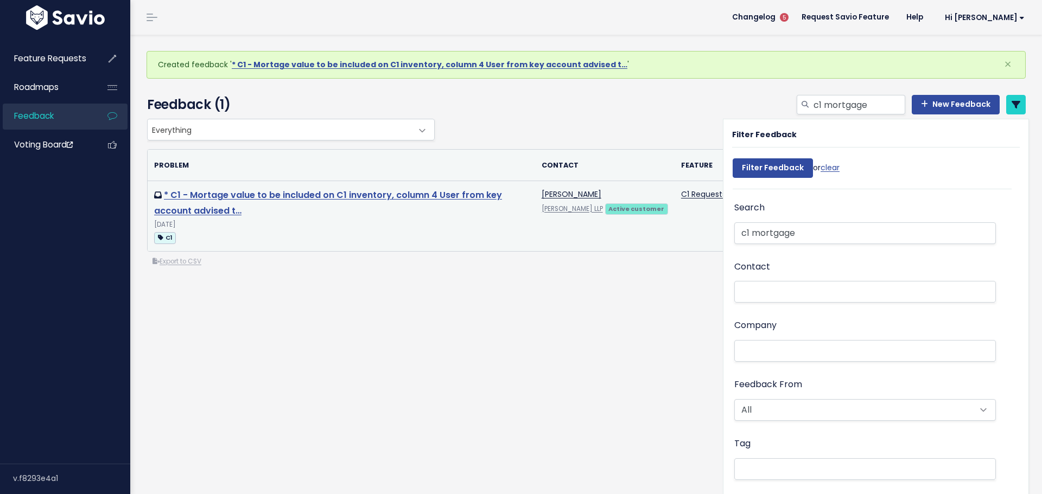
click at [237, 197] on link "* C1 - Mortage value to be included on C1 inventory, column 4 User from key acc…" at bounding box center [328, 203] width 348 height 28
